Goal: Transaction & Acquisition: Purchase product/service

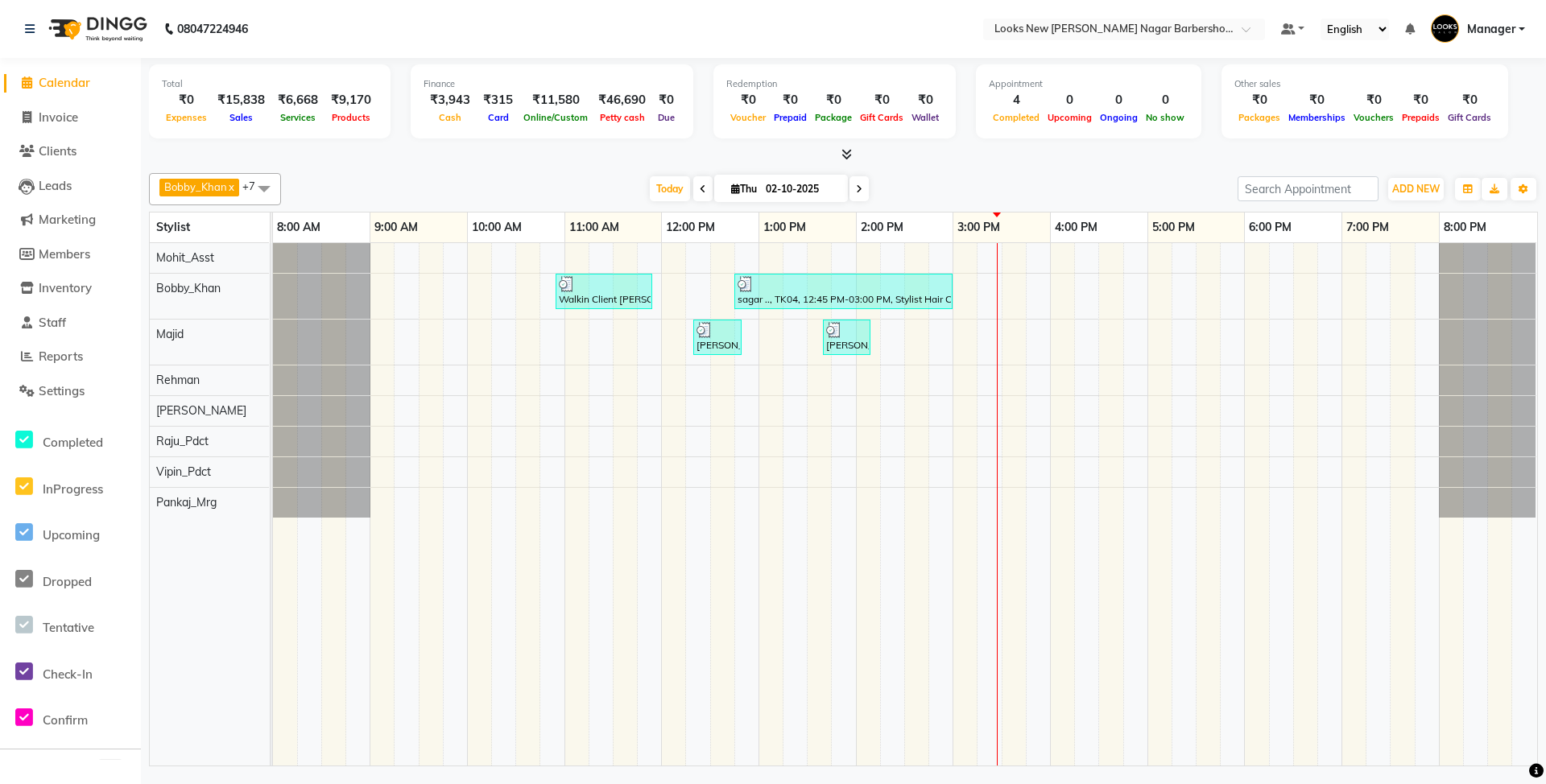
click at [1080, 465] on div "Walkin Client Rajinder Nagar Barbershop, TK01, 10:55 AM-11:55 AM, AES Algotherm…" at bounding box center [905, 504] width 1264 height 522
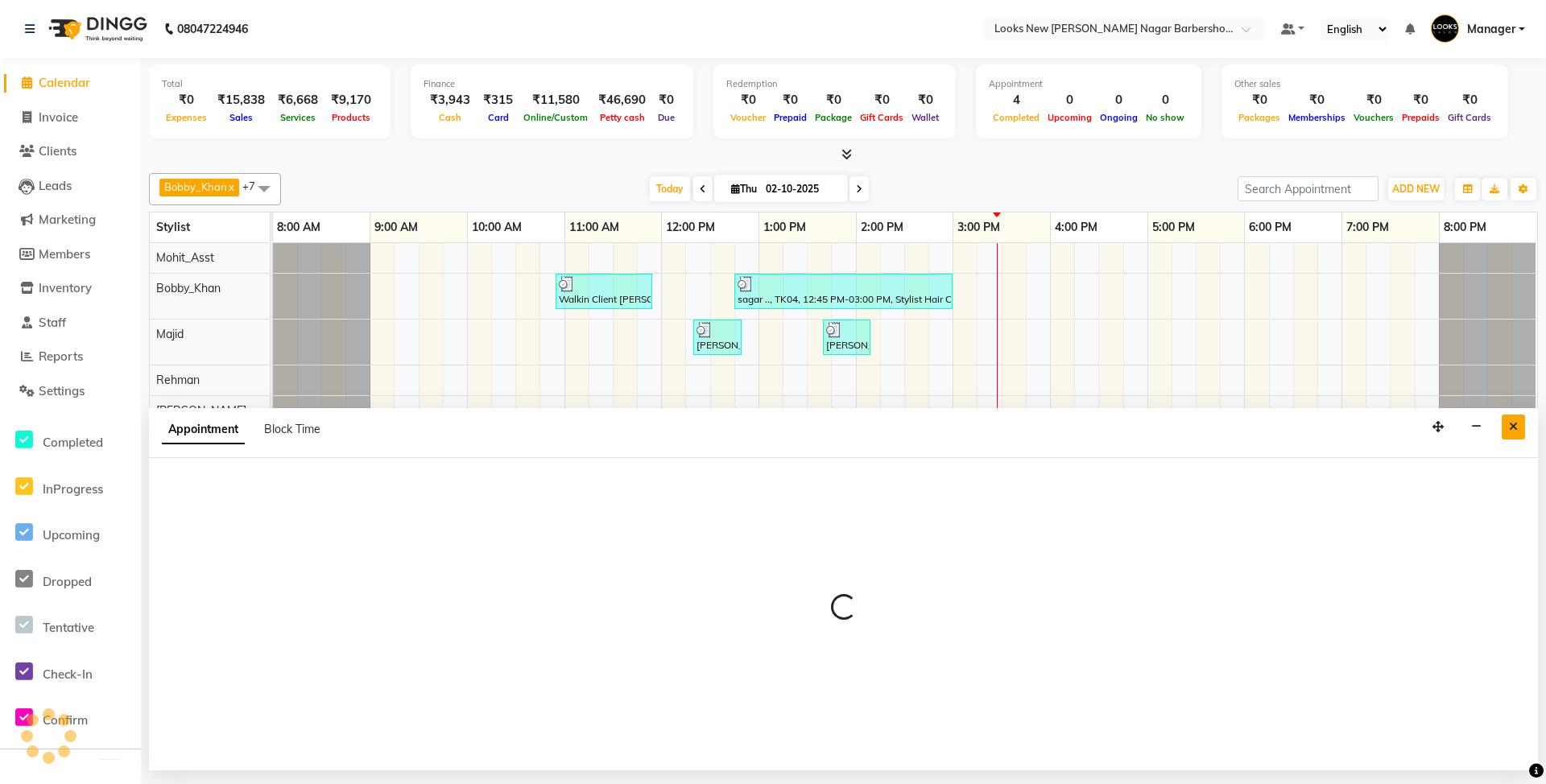
click at [1521, 433] on button "Close" at bounding box center [1513, 427] width 23 height 25
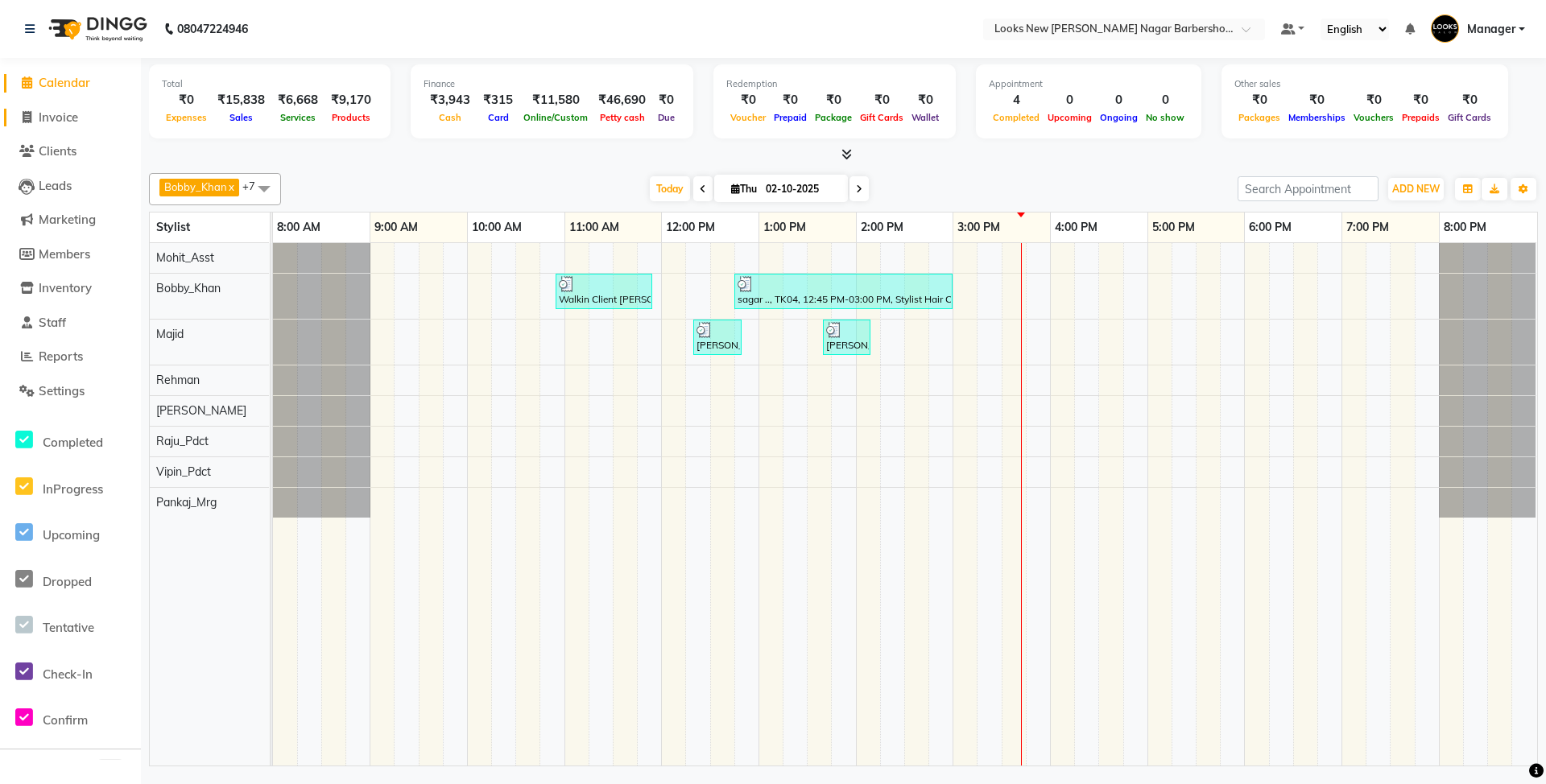
drag, startPoint x: 55, startPoint y: 114, endPoint x: 66, endPoint y: 117, distance: 11.4
click at [55, 114] on span "Invoice" at bounding box center [59, 116] width 39 height 15
select select "service"
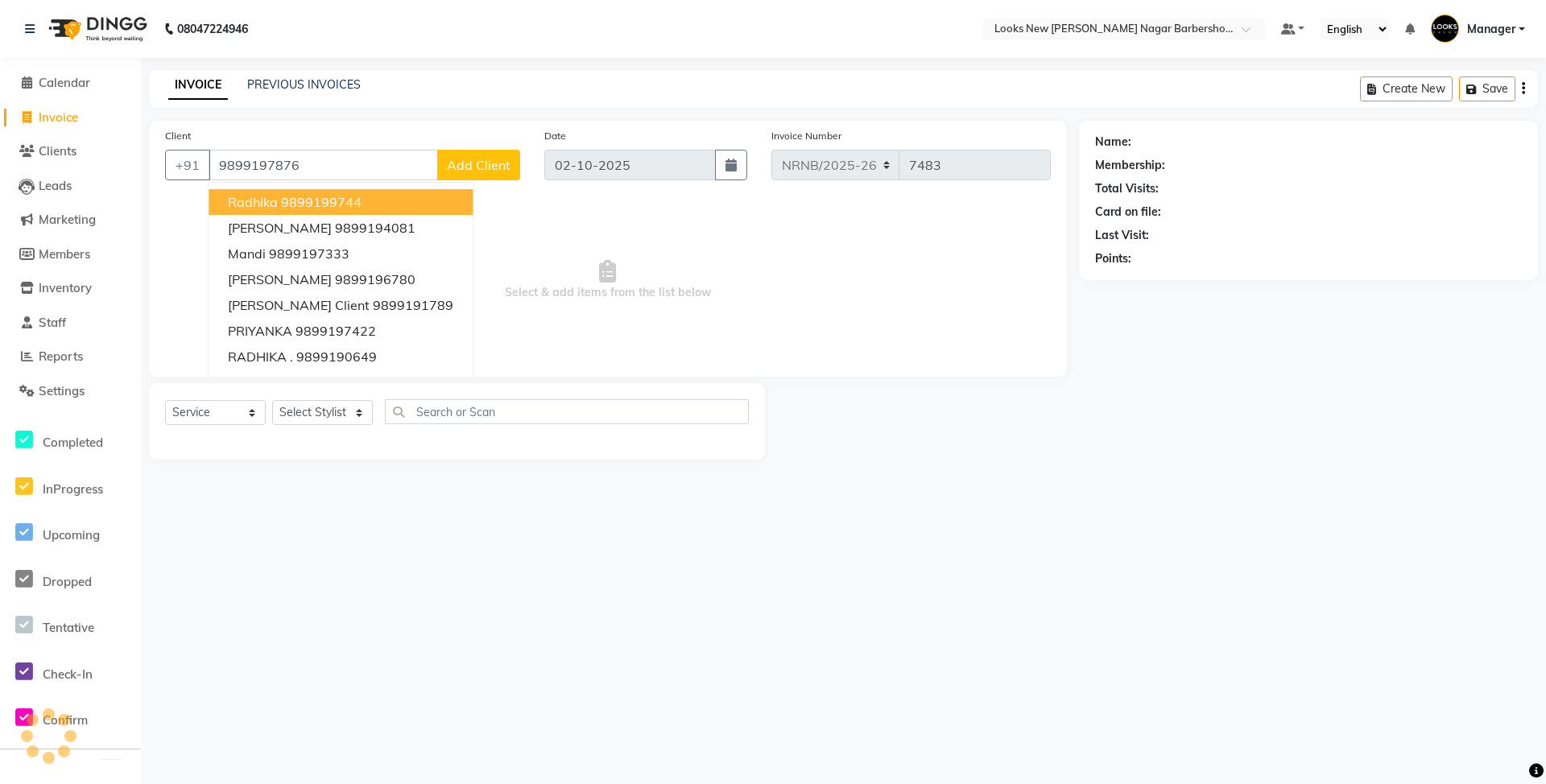
type input "9899197876"
select select "1: Object"
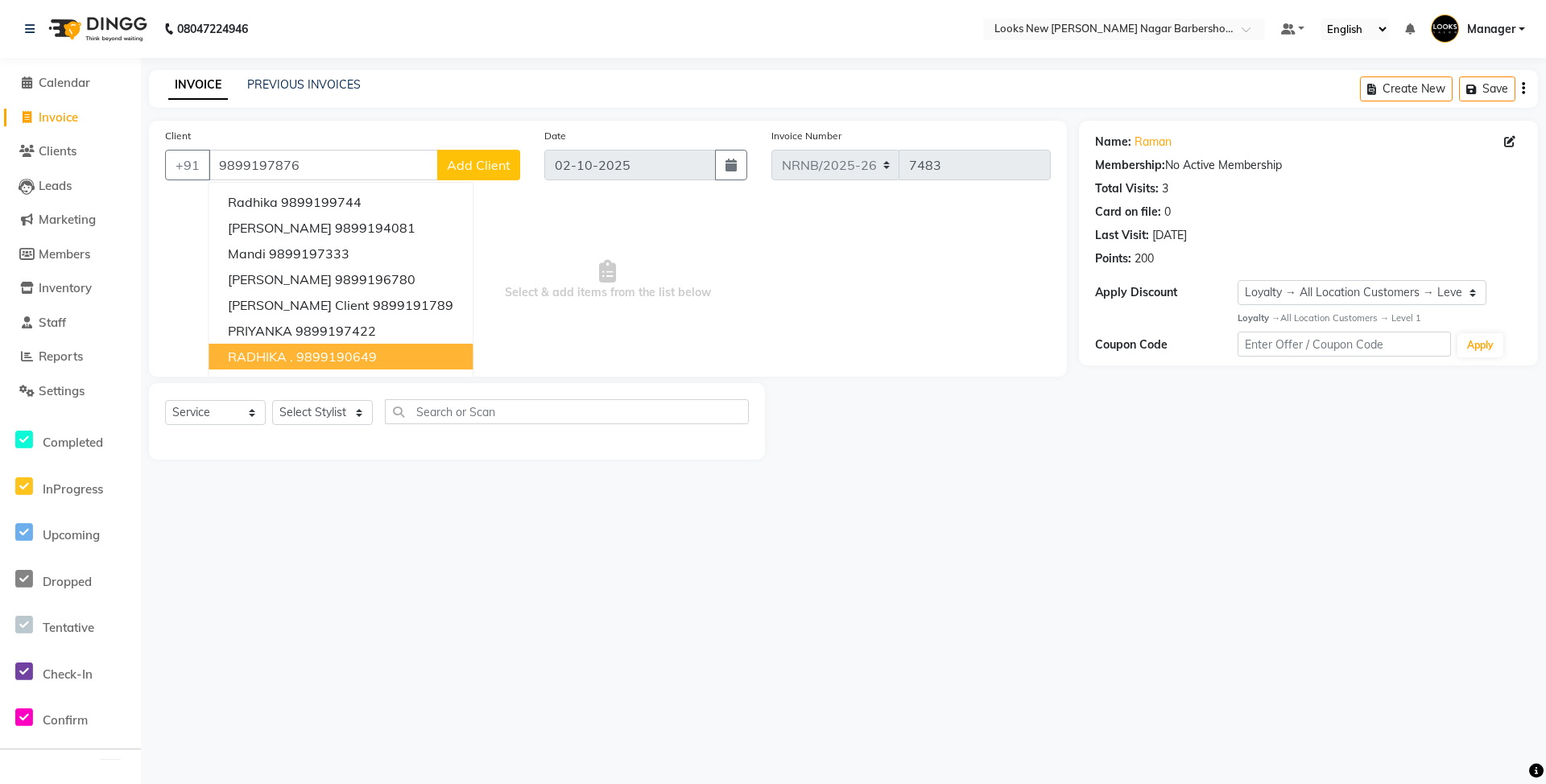
drag, startPoint x: 583, startPoint y: 287, endPoint x: 379, endPoint y: 390, distance: 228.5
click at [578, 287] on span "Select & add items from the list below" at bounding box center [608, 280] width 885 height 161
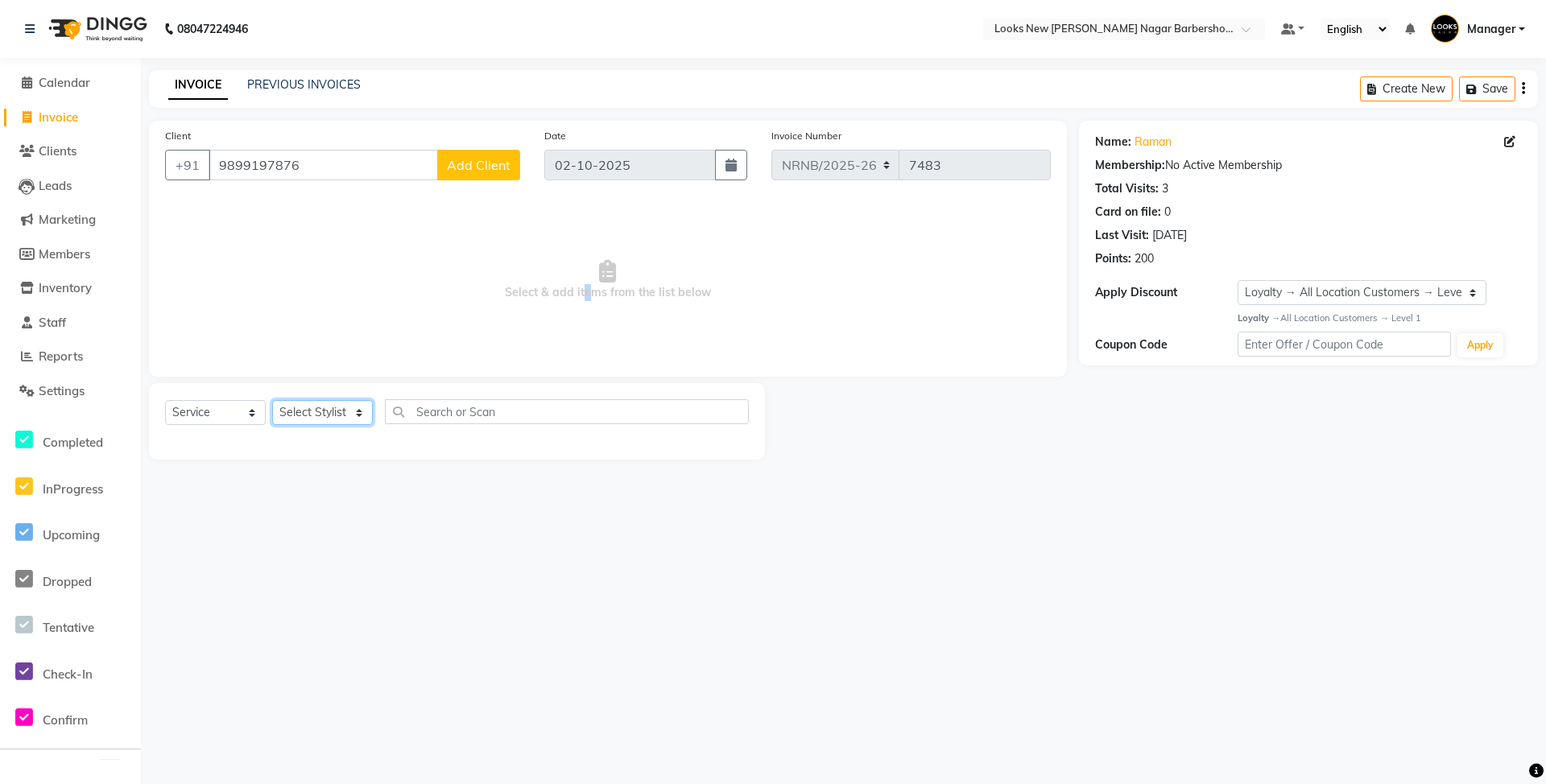
click at [335, 410] on select "Select Stylist Aakash_Pdct Afsar Ahmed Ashmita Ayesha Bobby_Asst Bobby_Khan Cou…" at bounding box center [322, 412] width 100 height 25
select select "87355"
click at [272, 400] on select "Select Stylist Aakash_Pdct Afsar Ahmed Ashmita Ayesha Bobby_Asst Bobby_Khan Cou…" at bounding box center [322, 412] width 100 height 25
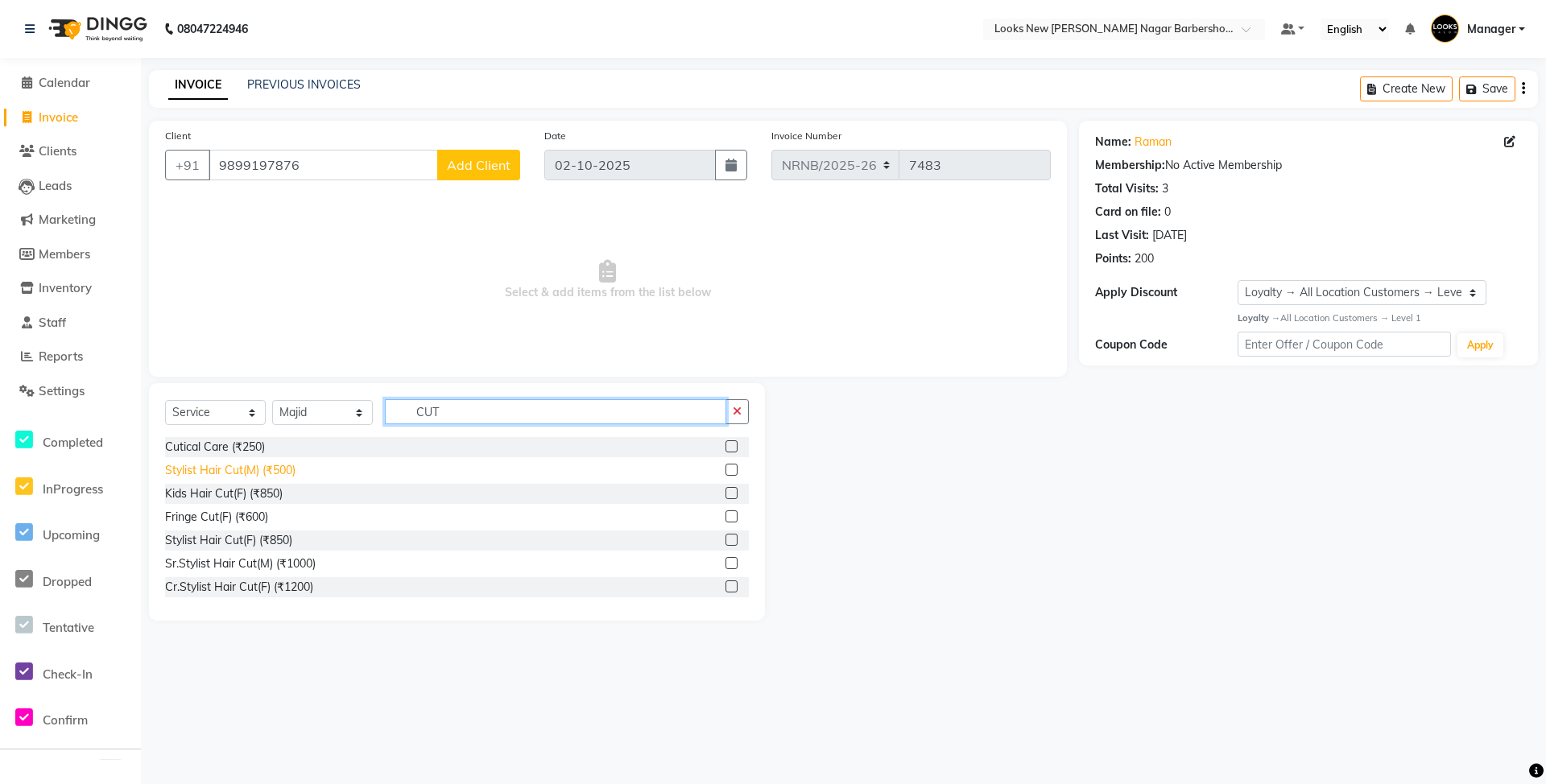
type input "CUT"
click at [230, 471] on div "Stylist Hair Cut(M) (₹500)" at bounding box center [230, 470] width 130 height 17
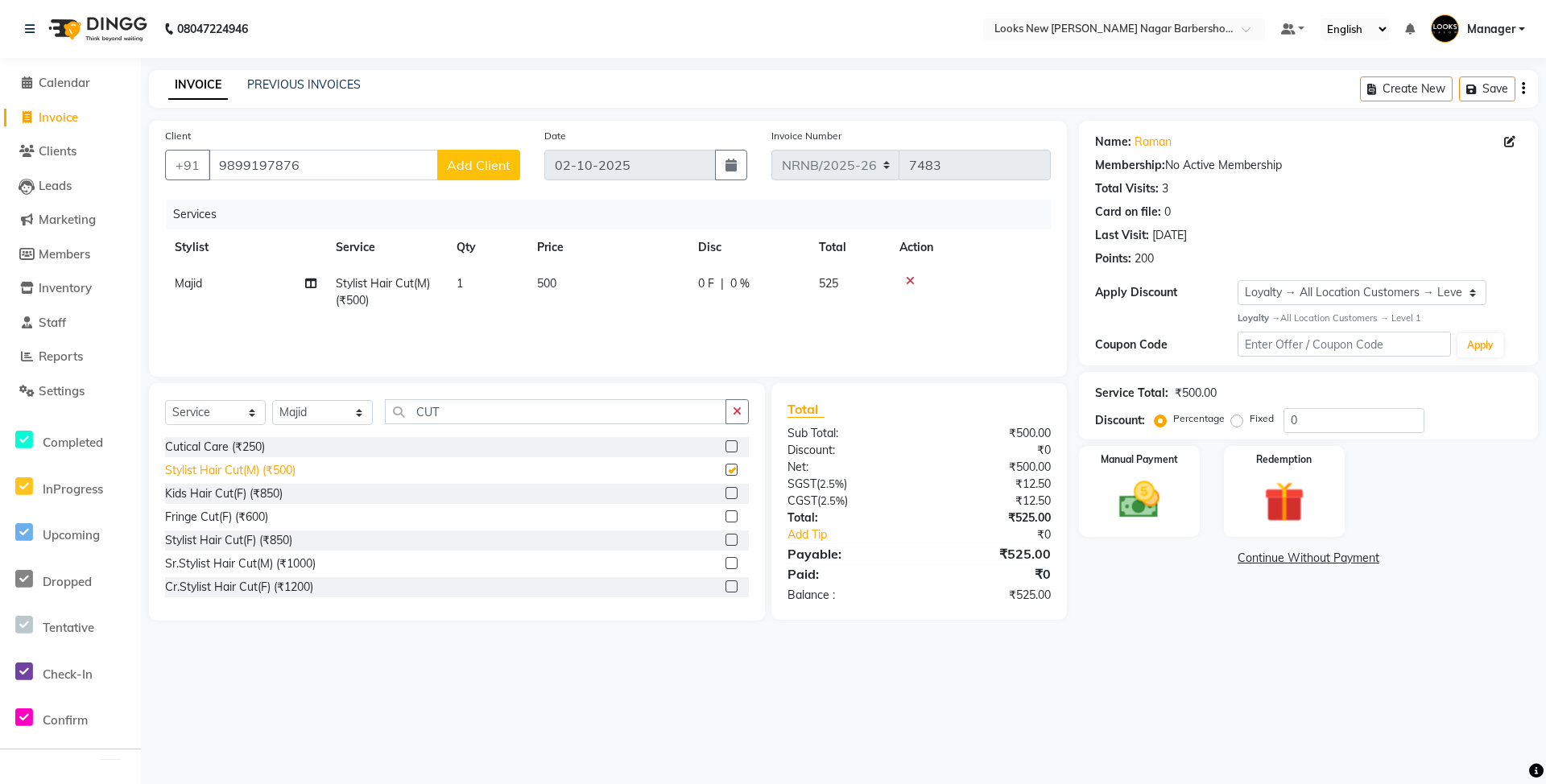
checkbox input "false"
click at [1135, 477] on img at bounding box center [1139, 499] width 69 height 49
click at [1250, 559] on span "CASH" at bounding box center [1244, 559] width 35 height 19
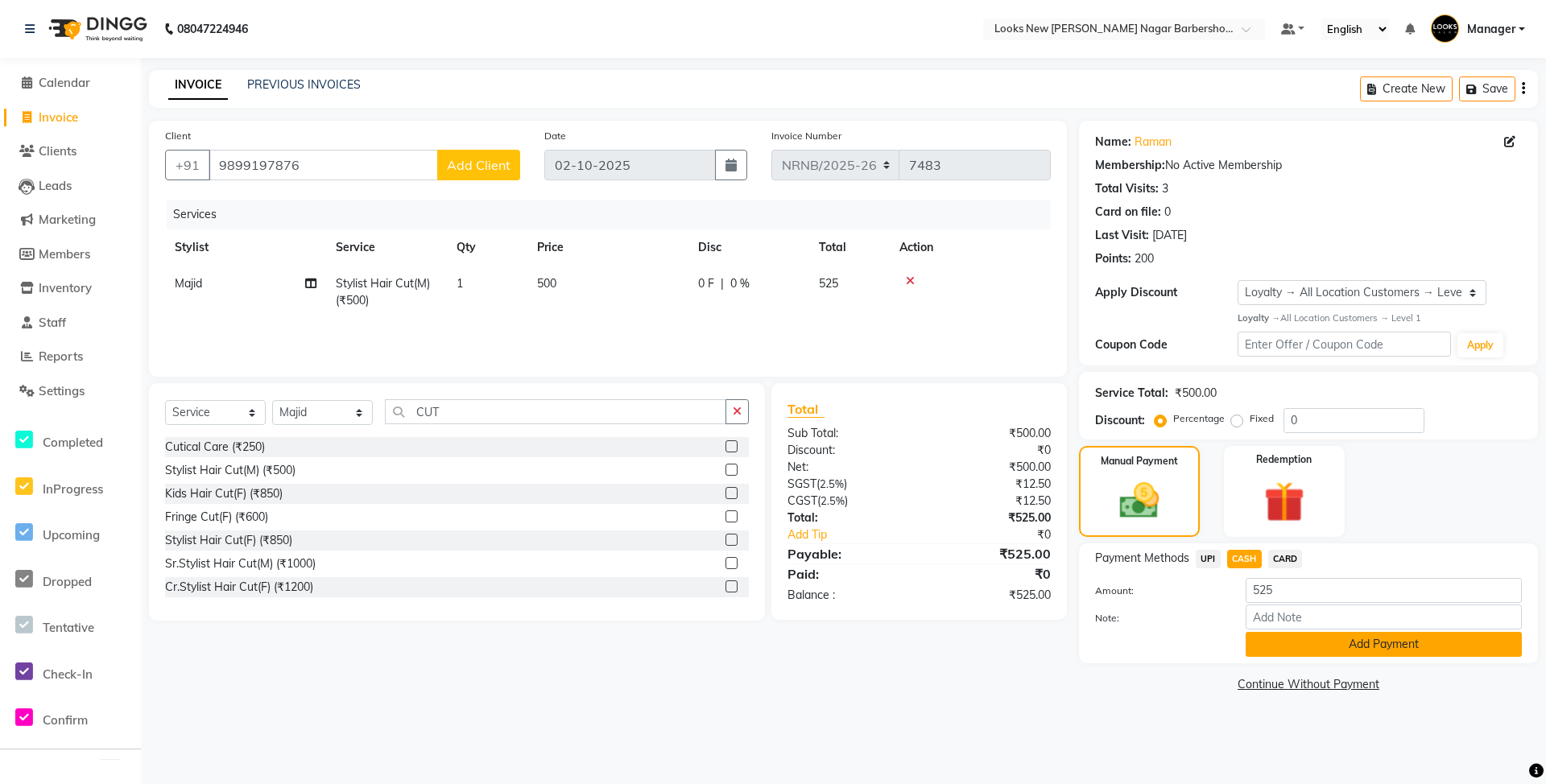
click at [1260, 647] on button "Add Payment" at bounding box center [1383, 645] width 276 height 25
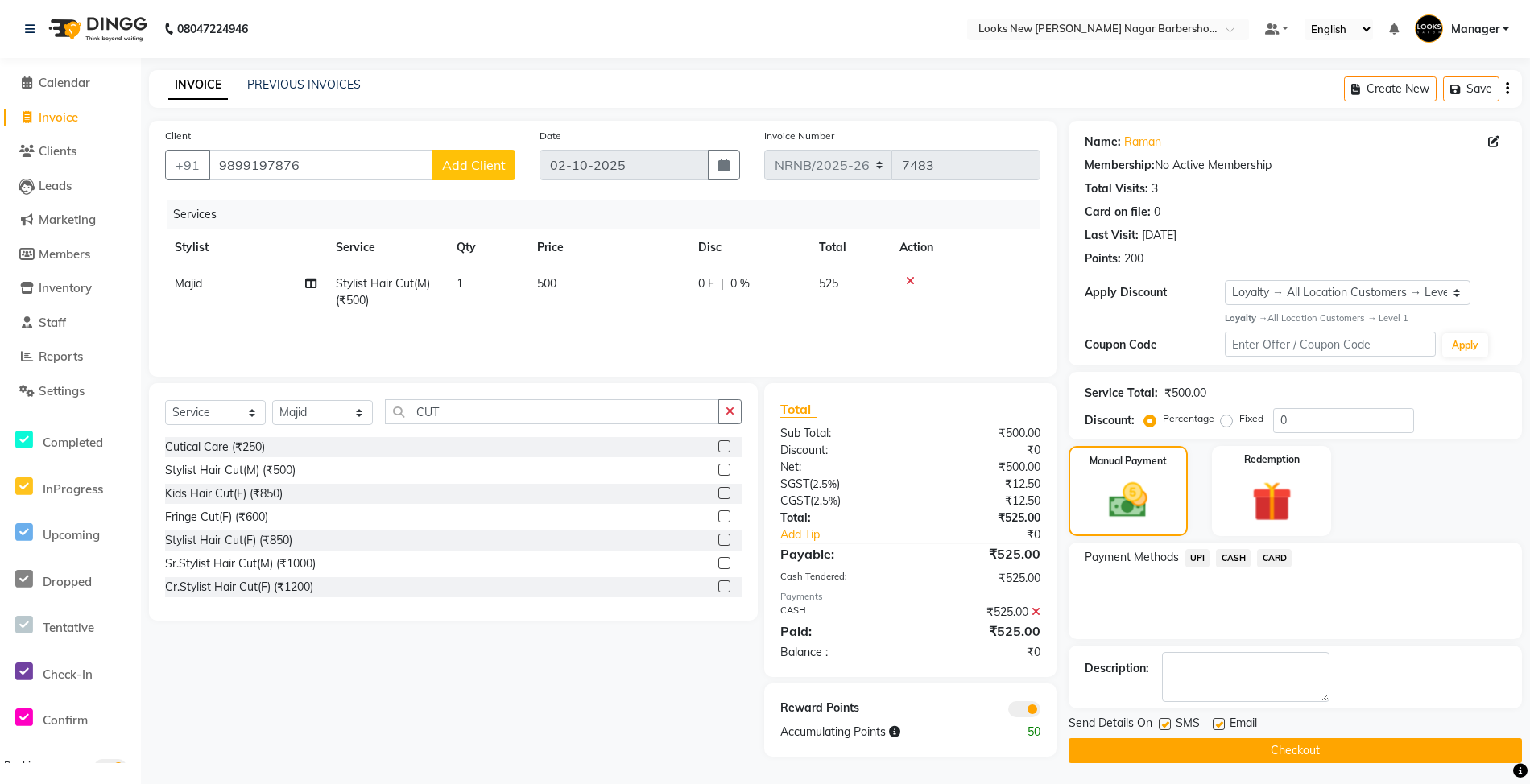
click at [1237, 757] on button "Checkout" at bounding box center [1294, 750] width 453 height 25
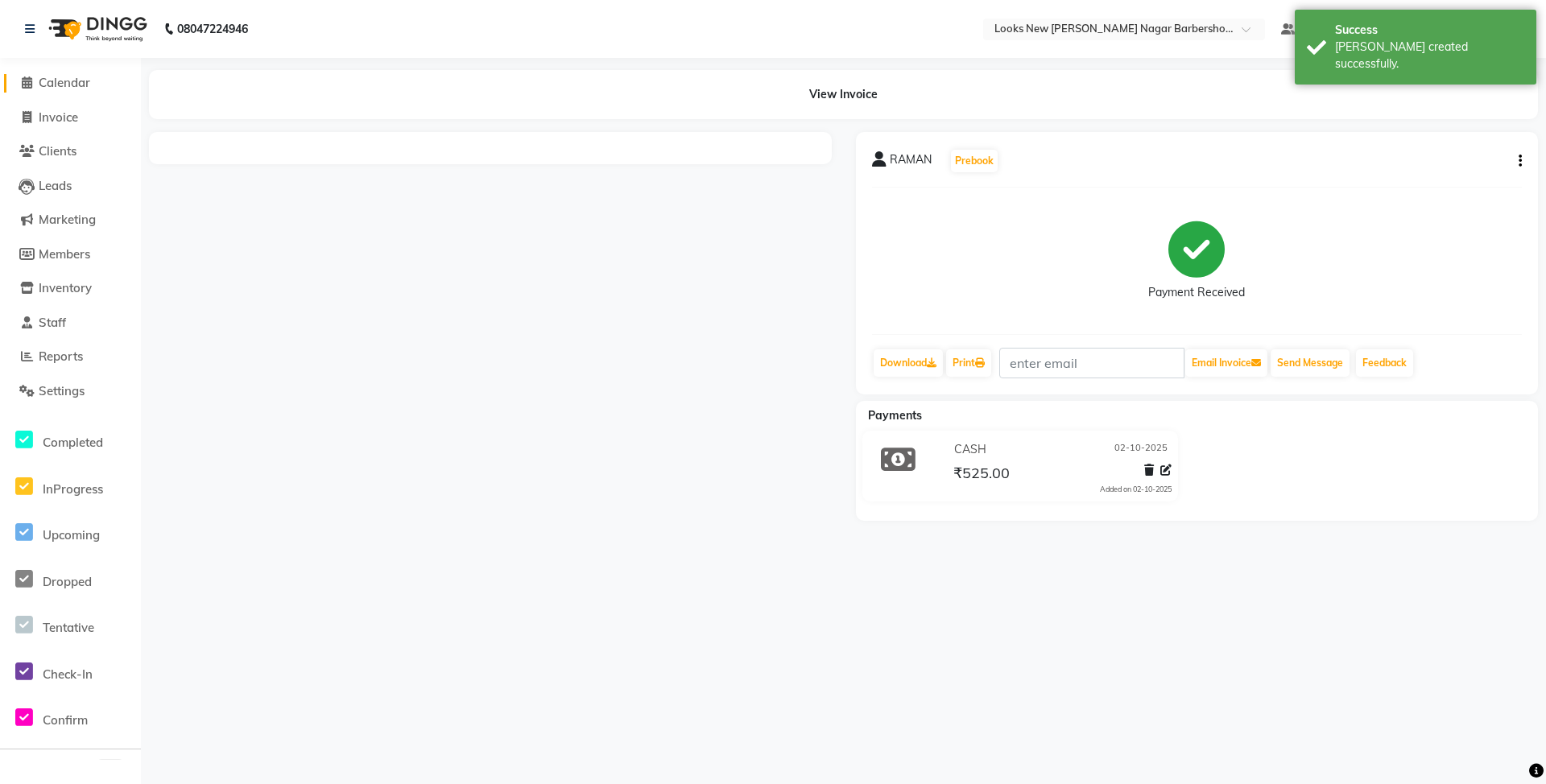
click at [62, 82] on span "Calendar" at bounding box center [65, 82] width 51 height 15
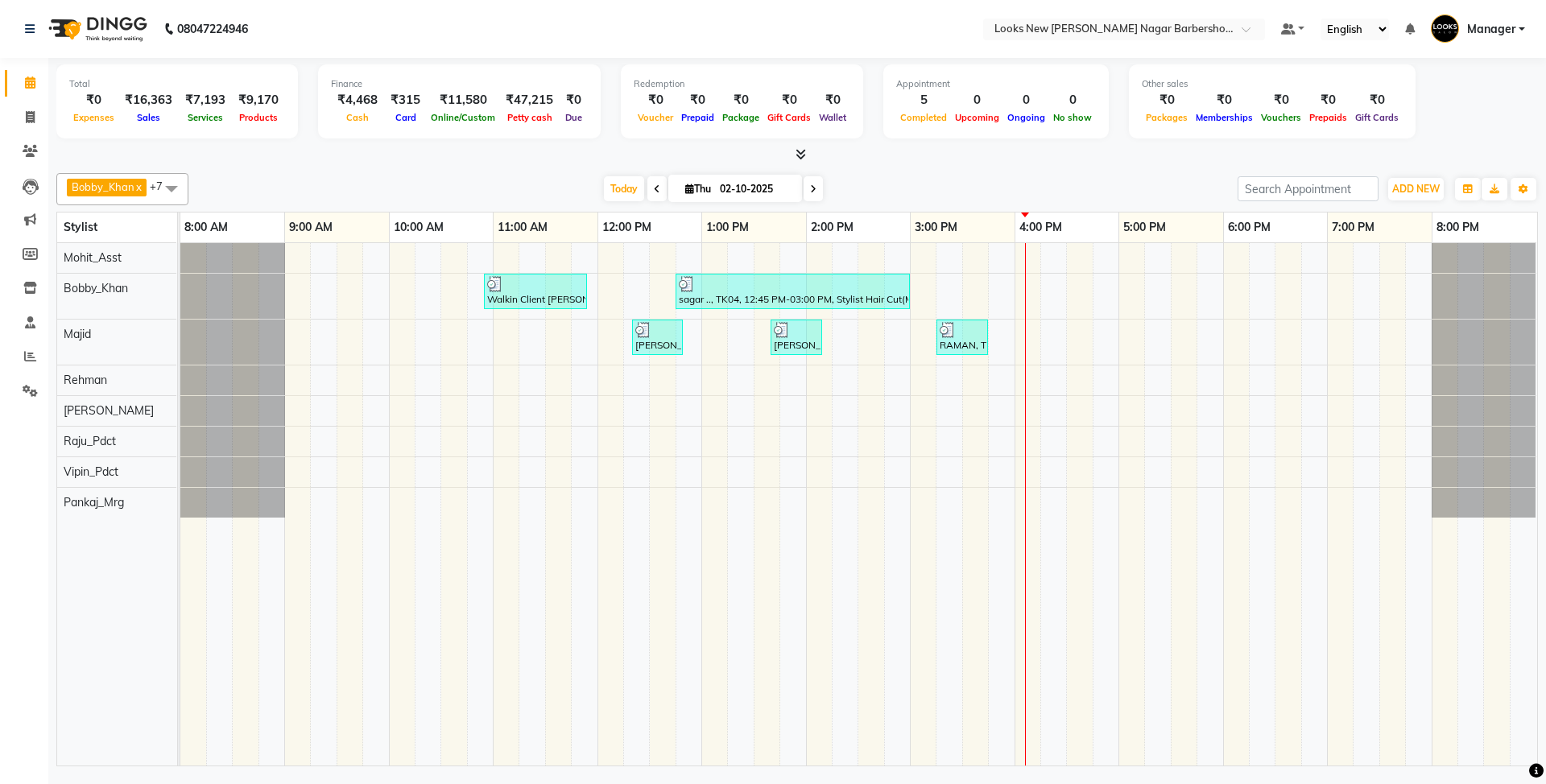
click at [798, 156] on icon at bounding box center [801, 154] width 11 height 12
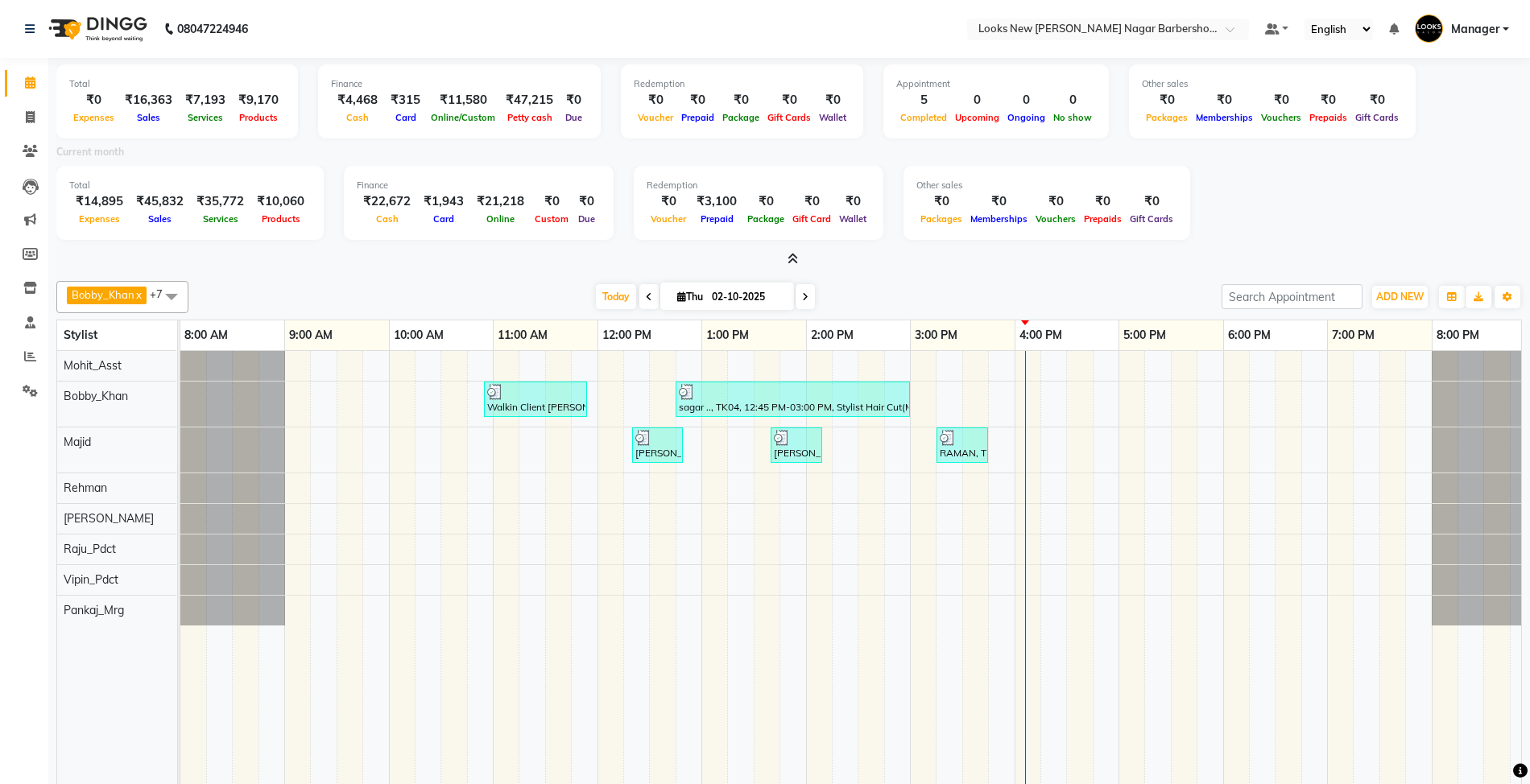
click at [789, 261] on icon at bounding box center [793, 259] width 11 height 12
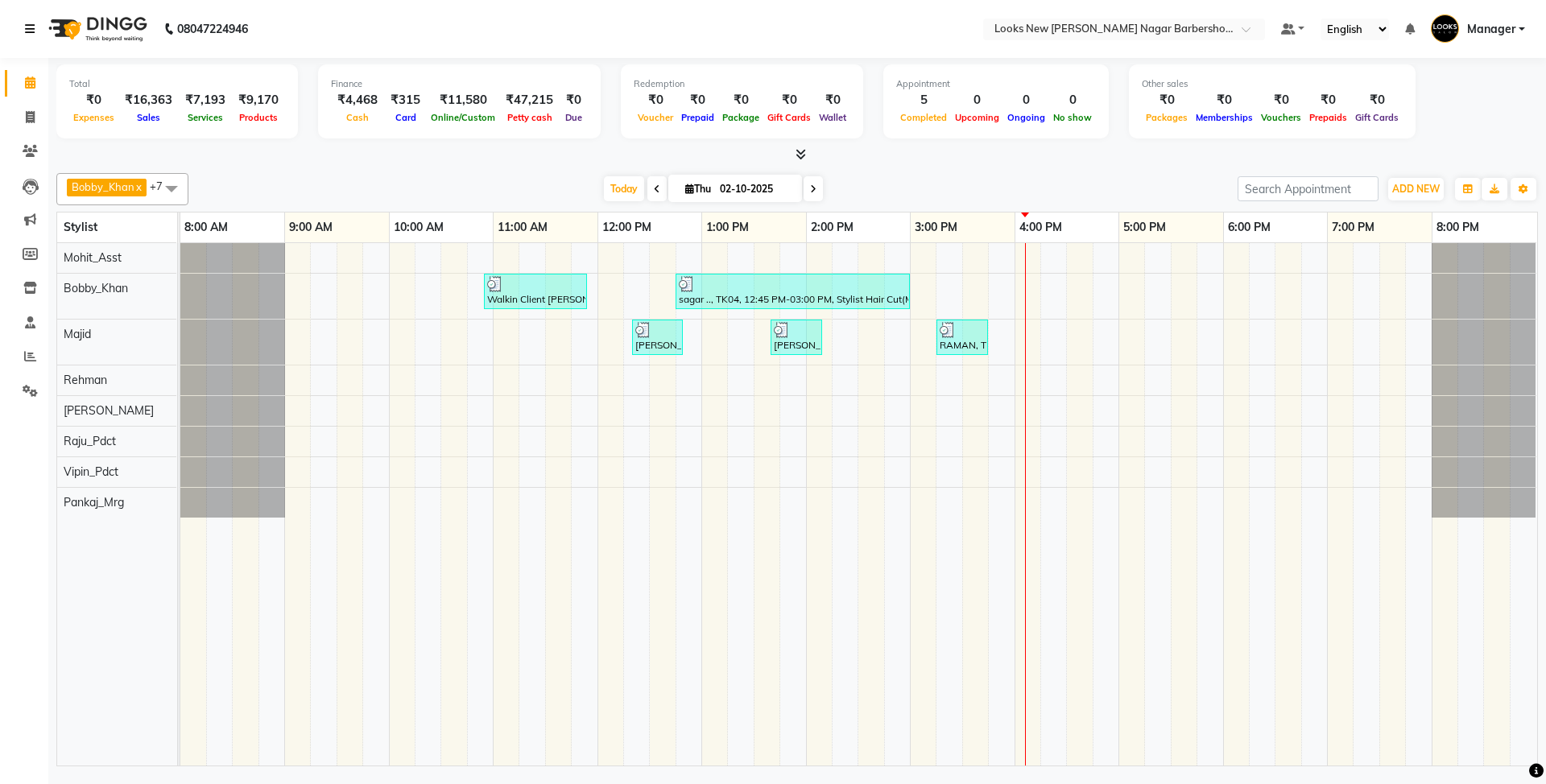
click at [27, 29] on icon at bounding box center [29, 28] width 10 height 12
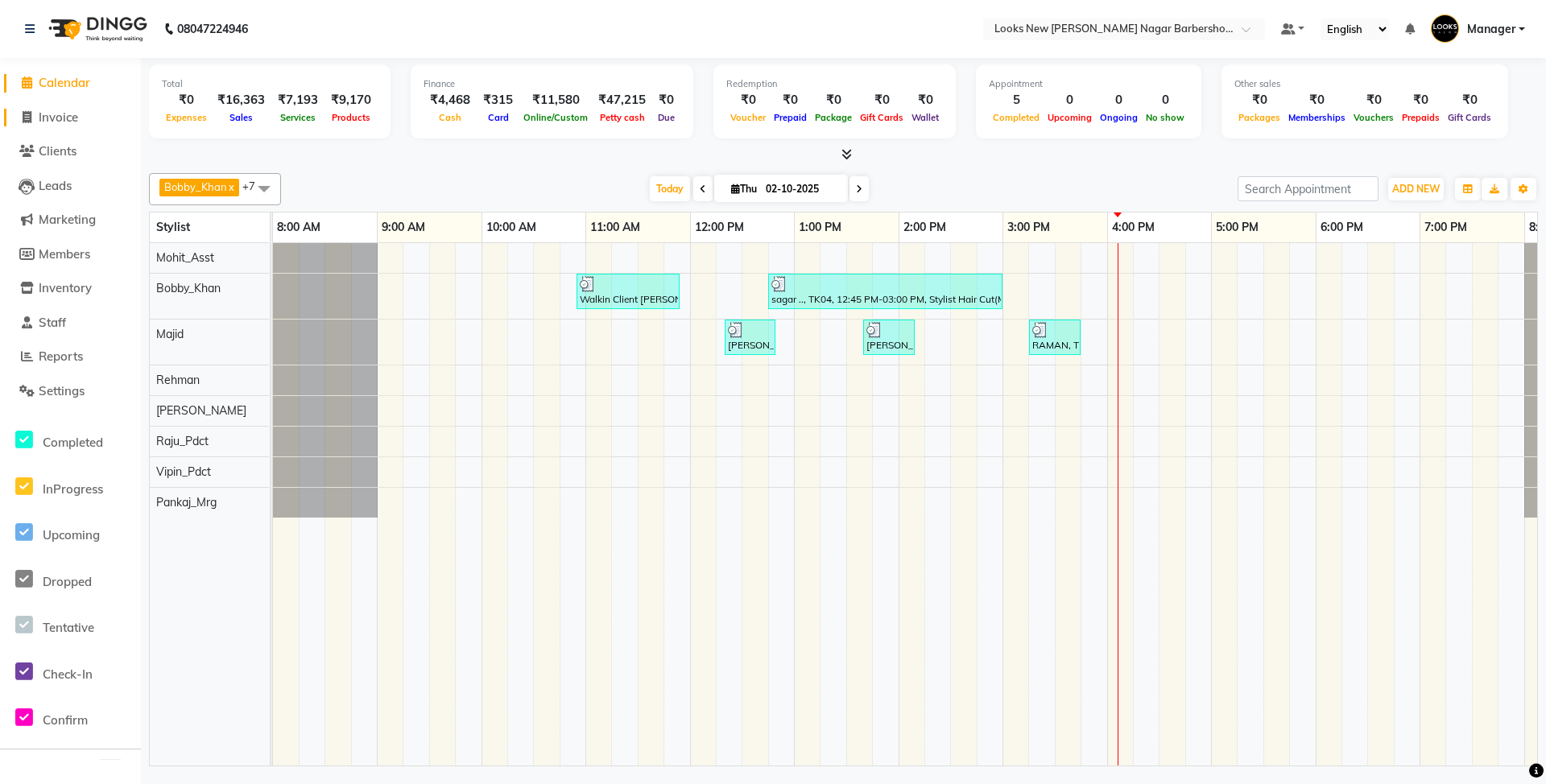
click at [43, 118] on span "Invoice" at bounding box center [59, 116] width 39 height 15
select select "service"
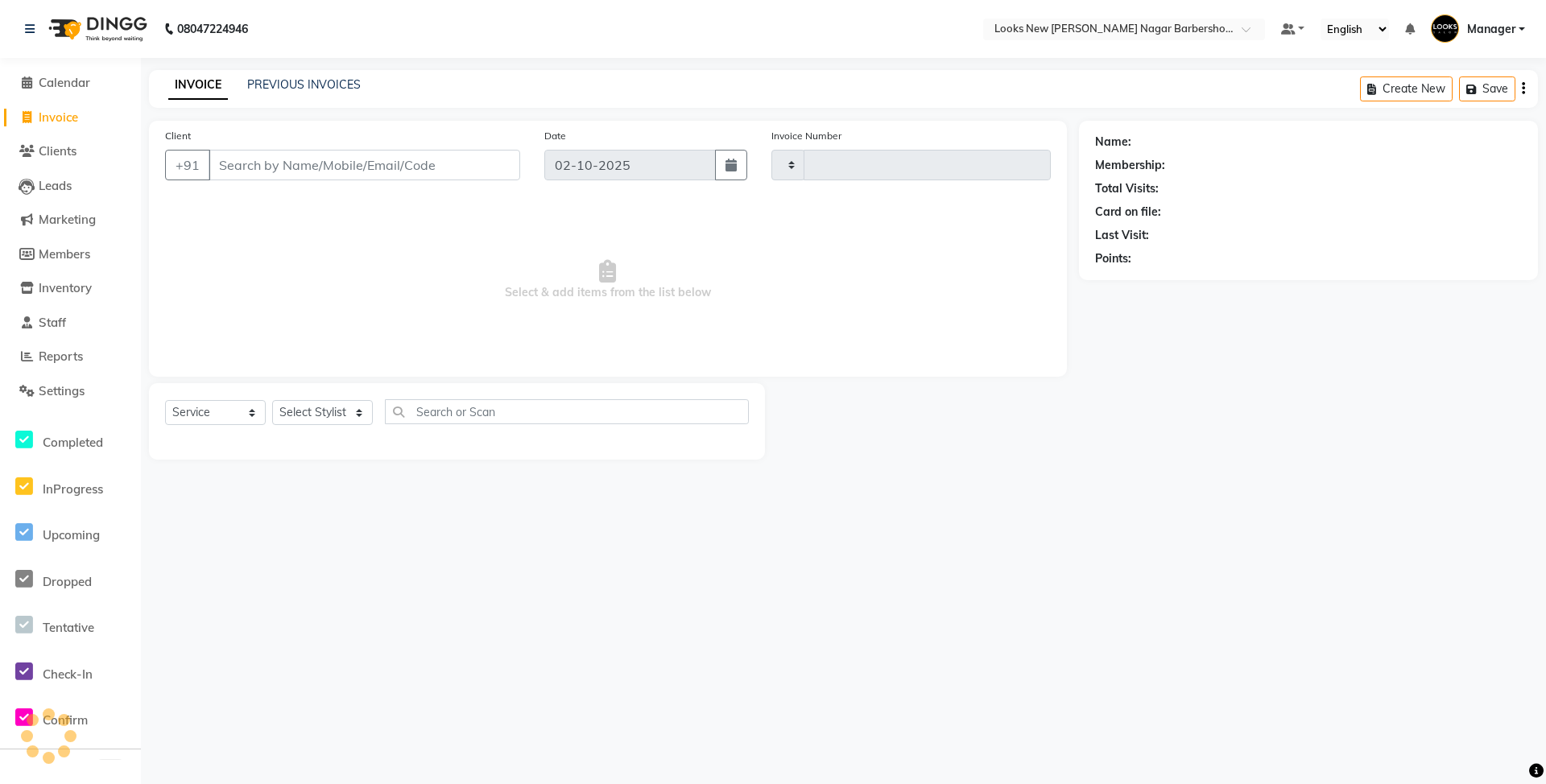
type input "7484"
select select "8705"
